Goal: Navigation & Orientation: Find specific page/section

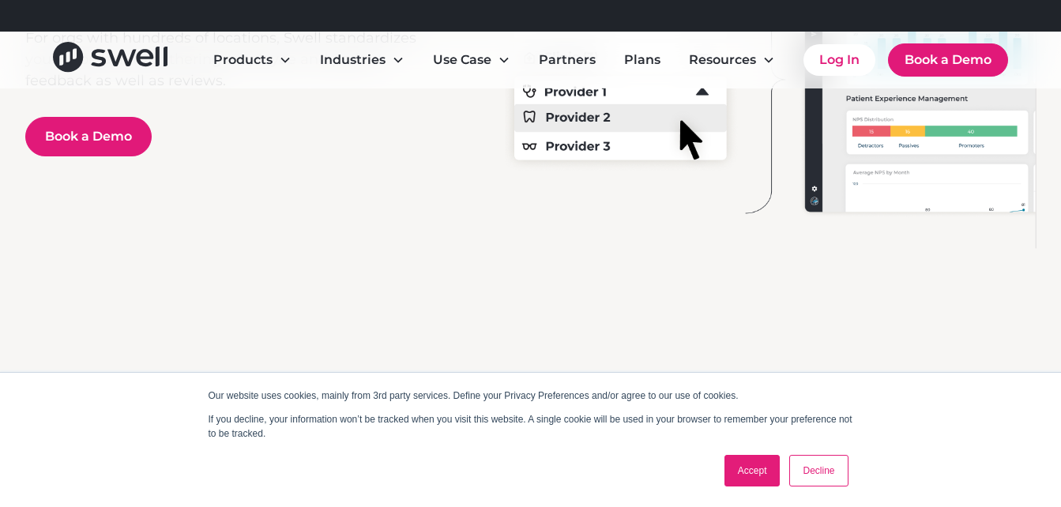
scroll to position [3318, 0]
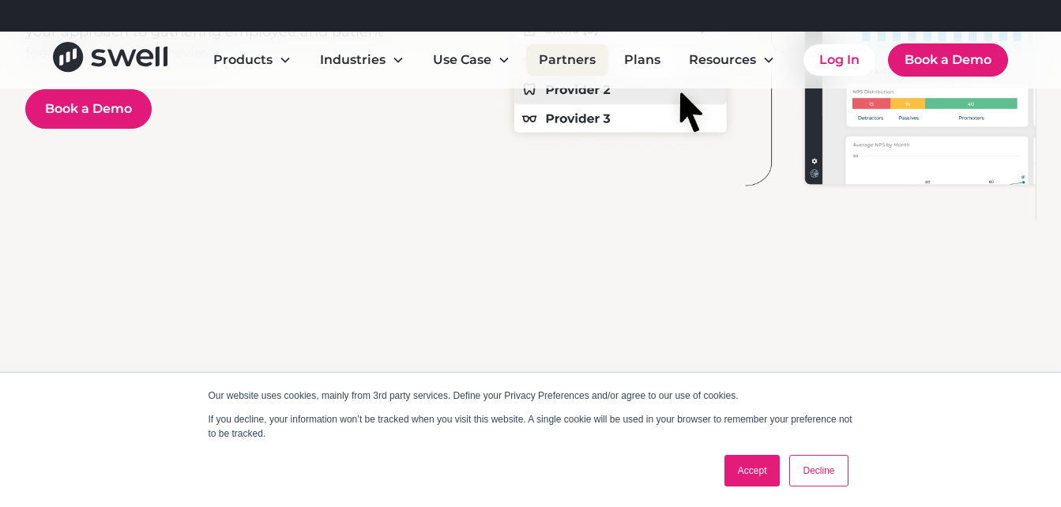
click at [559, 57] on link "Partners" at bounding box center [567, 60] width 82 height 32
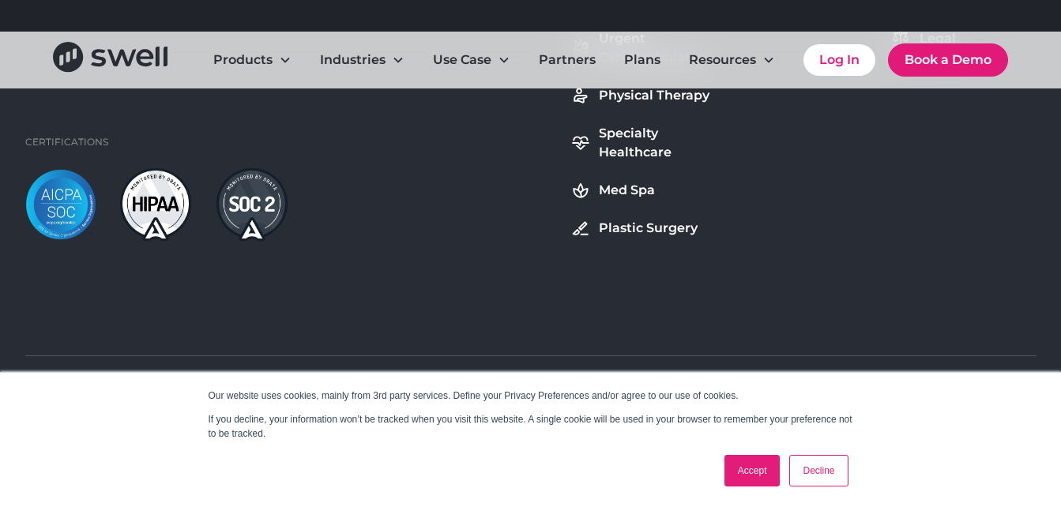
scroll to position [1342, 0]
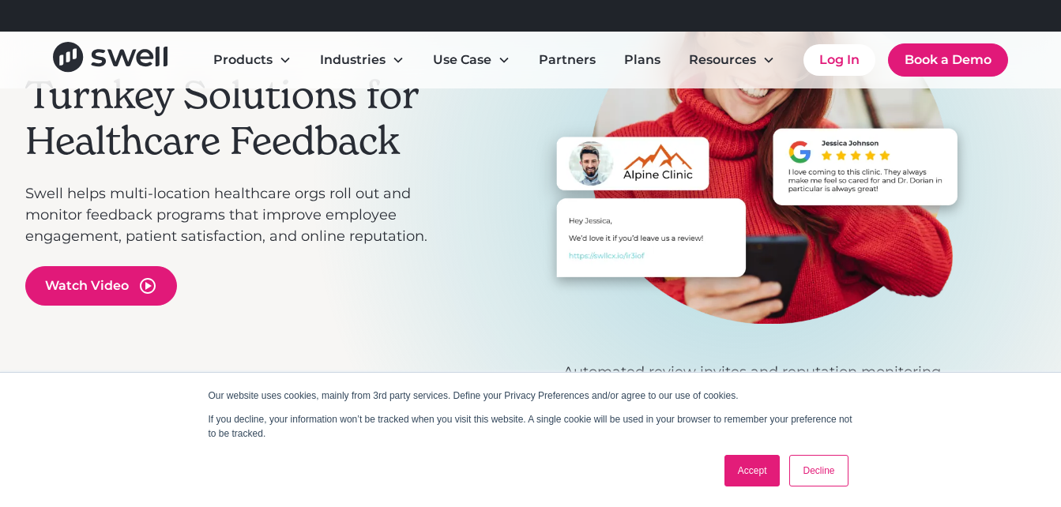
scroll to position [237, 0]
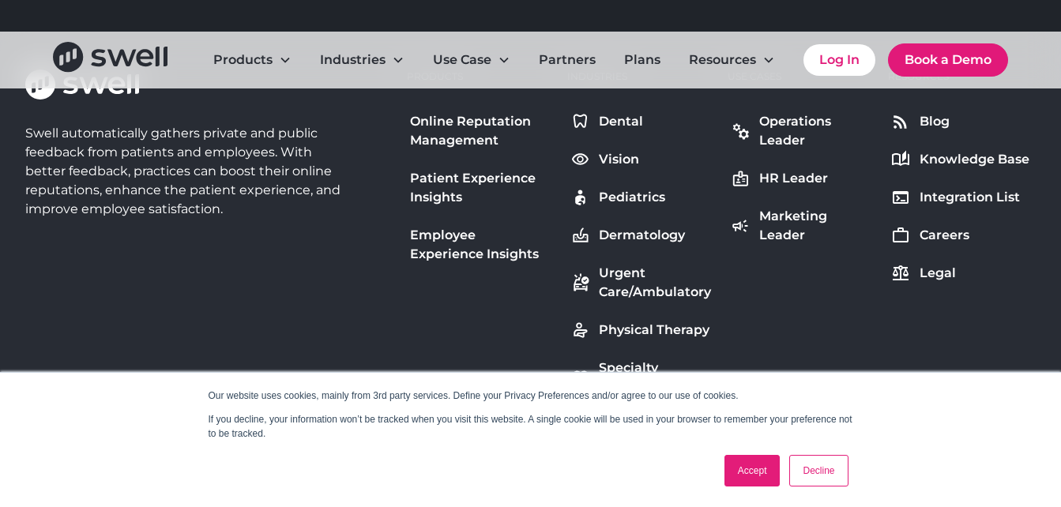
scroll to position [1105, 0]
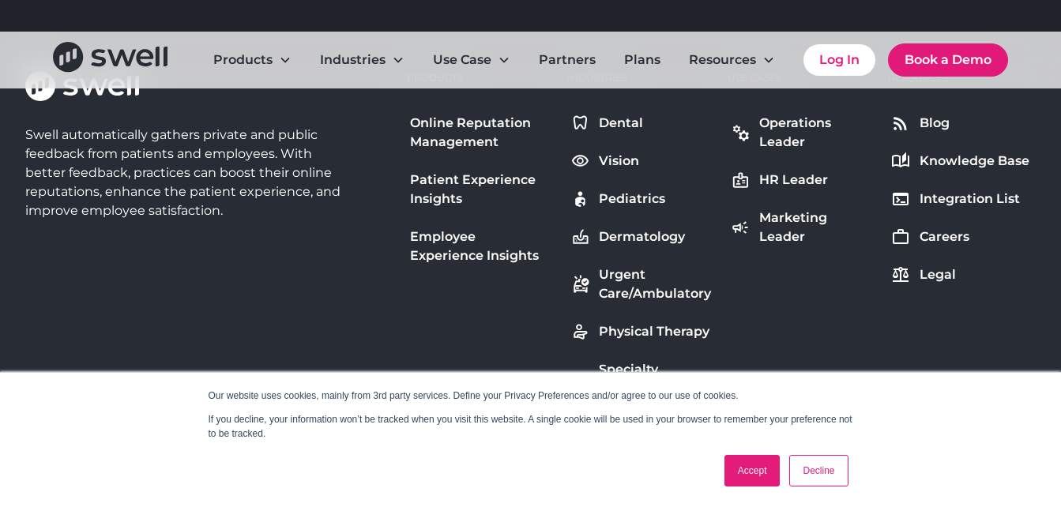
click at [626, 116] on div "Dental" at bounding box center [621, 123] width 44 height 19
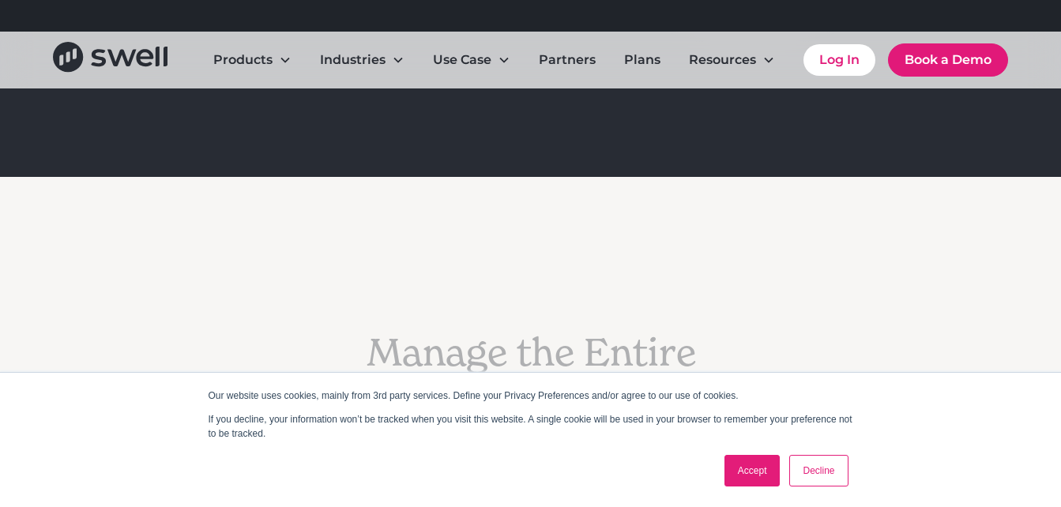
scroll to position [2686, 0]
